Goal: Task Accomplishment & Management: Manage account settings

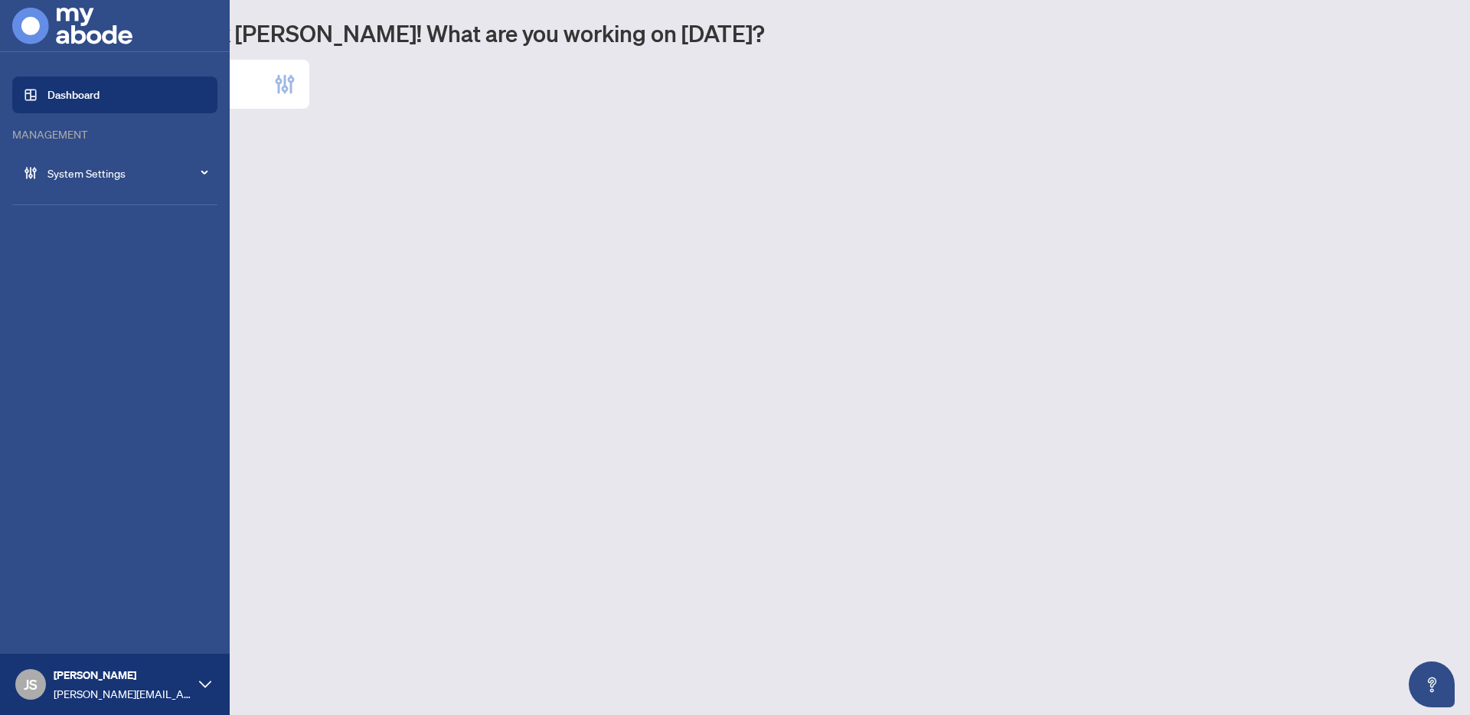
click at [113, 177] on span "System Settings" at bounding box center [126, 173] width 159 height 17
click at [108, 238] on link "Settings Overview" at bounding box center [75, 234] width 87 height 14
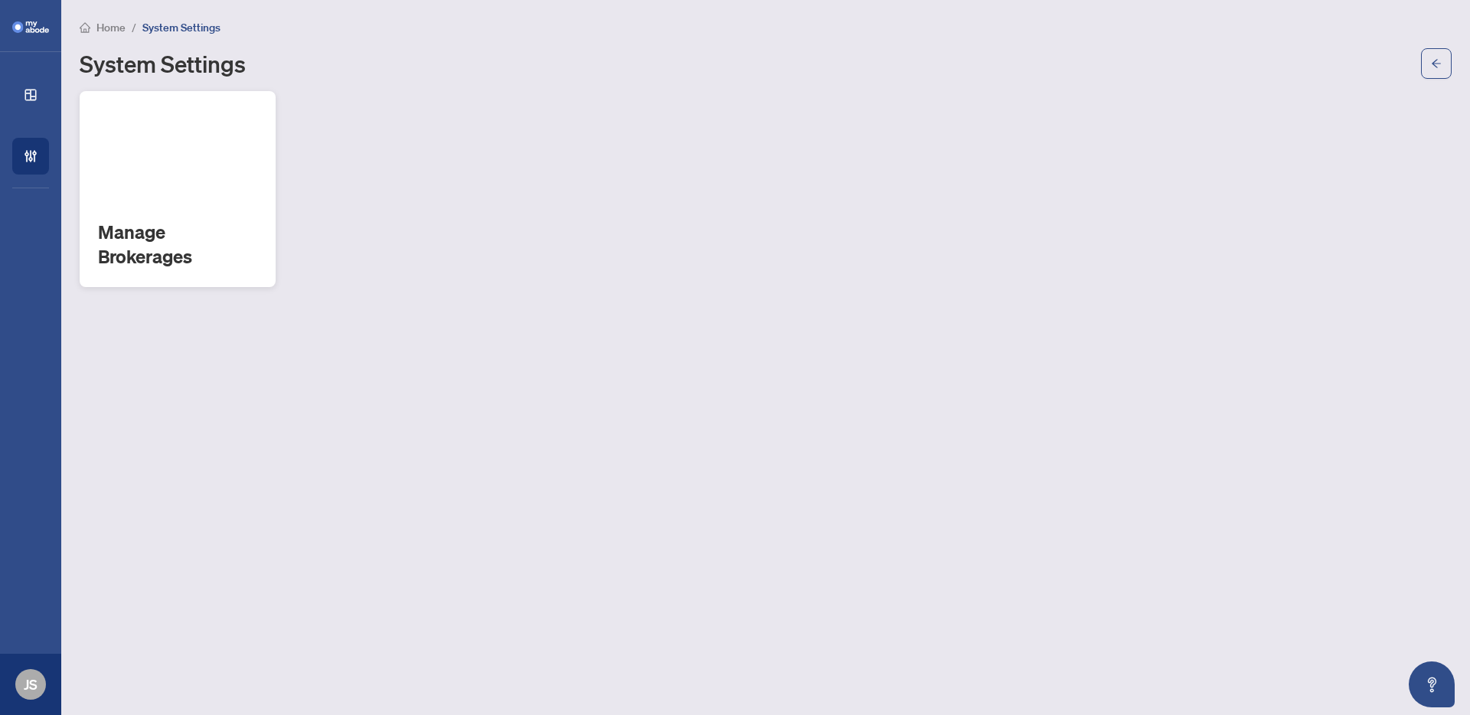
click at [159, 183] on div "Manage Brokerages" at bounding box center [178, 189] width 196 height 196
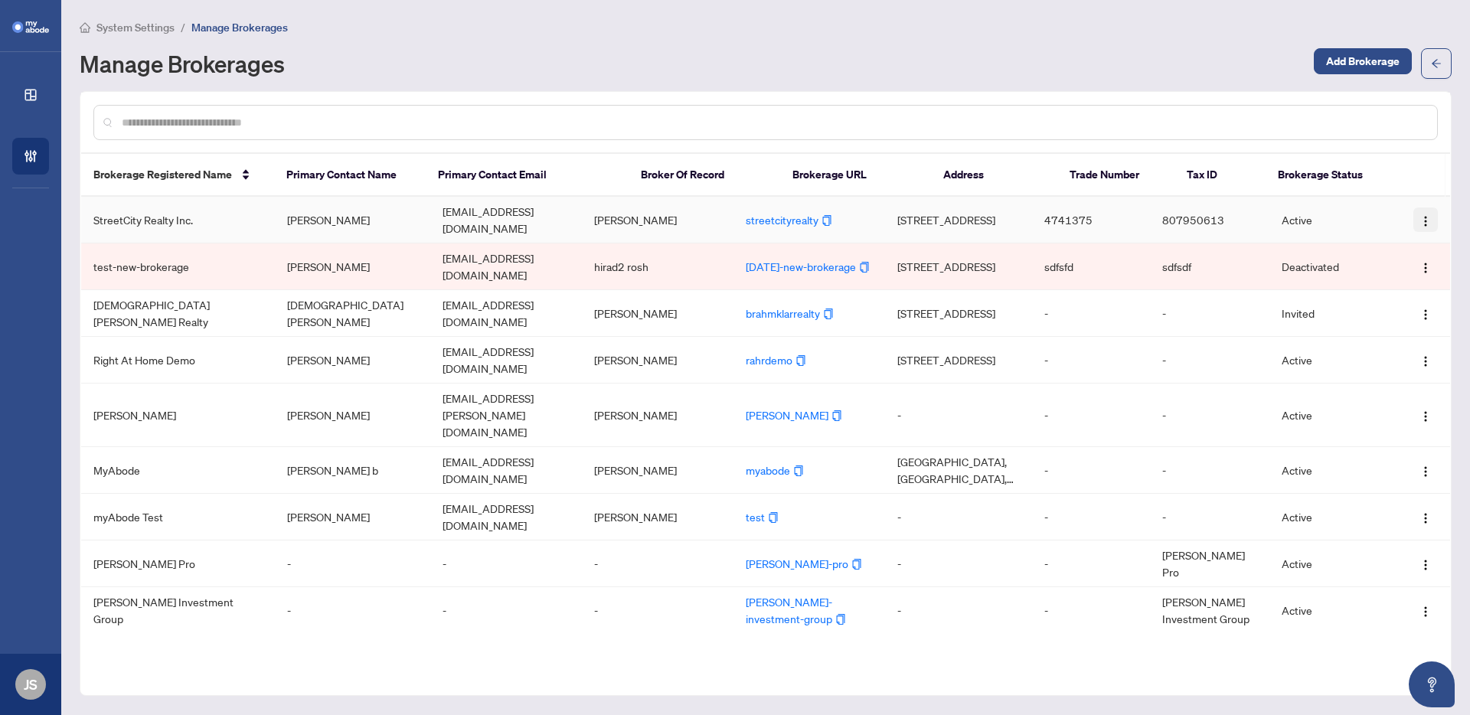
click at [1422, 217] on img "button" at bounding box center [1426, 221] width 12 height 12
click at [1428, 262] on button "button" at bounding box center [1426, 266] width 25 height 25
click at [979, 100] on div at bounding box center [765, 123] width 1369 height 60
